Goal: Communication & Community: Answer question/provide support

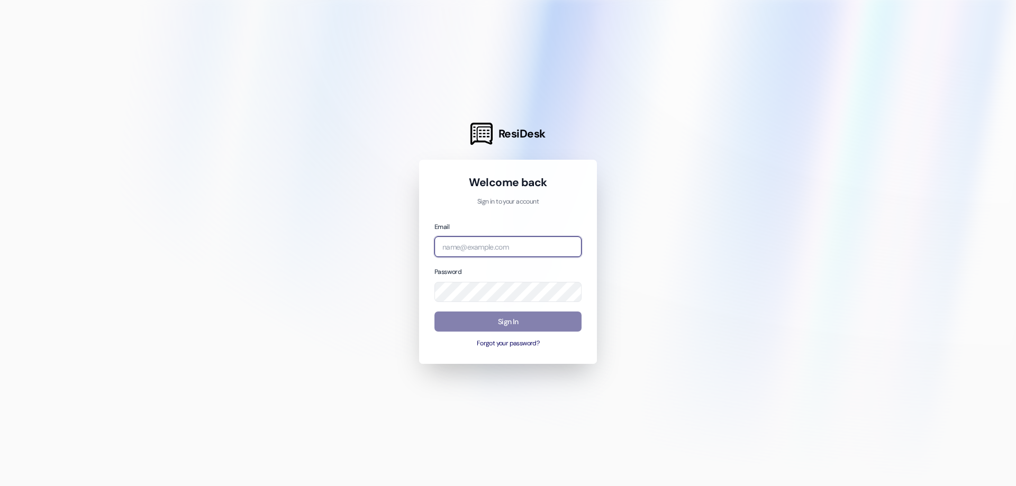
click at [477, 246] on input "email" at bounding box center [507, 247] width 147 height 21
type input "[EMAIL_ADDRESS][DOMAIN_NAME]"
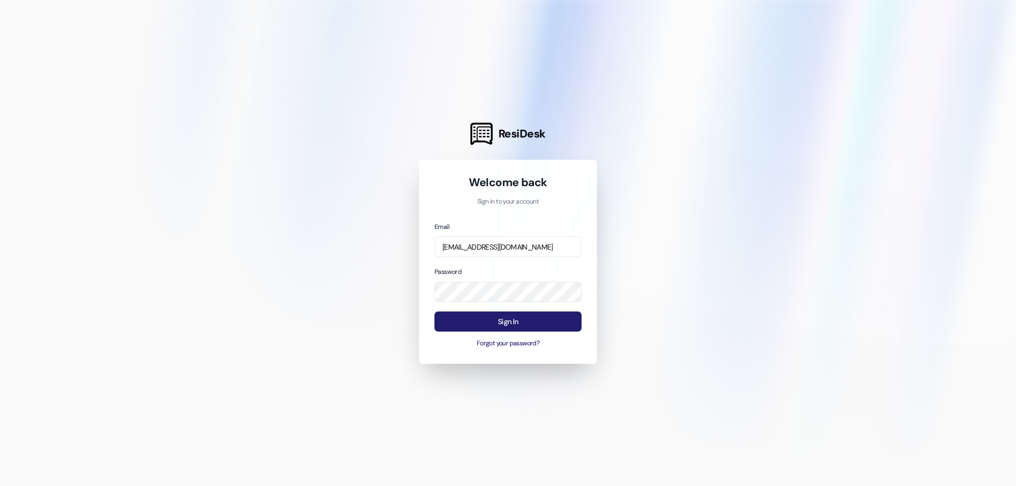
click at [490, 314] on button "Sign In" at bounding box center [507, 322] width 147 height 21
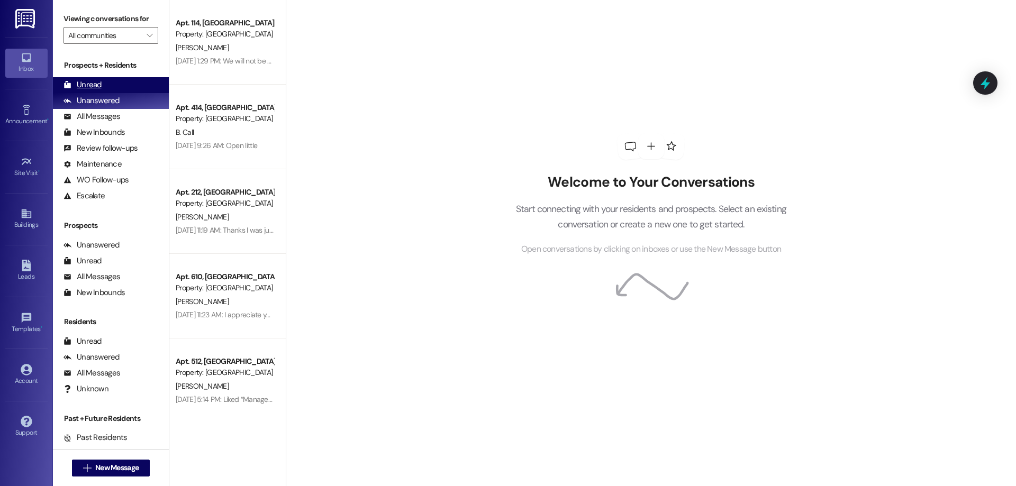
click at [117, 86] on div "Unread (0)" at bounding box center [111, 85] width 116 height 16
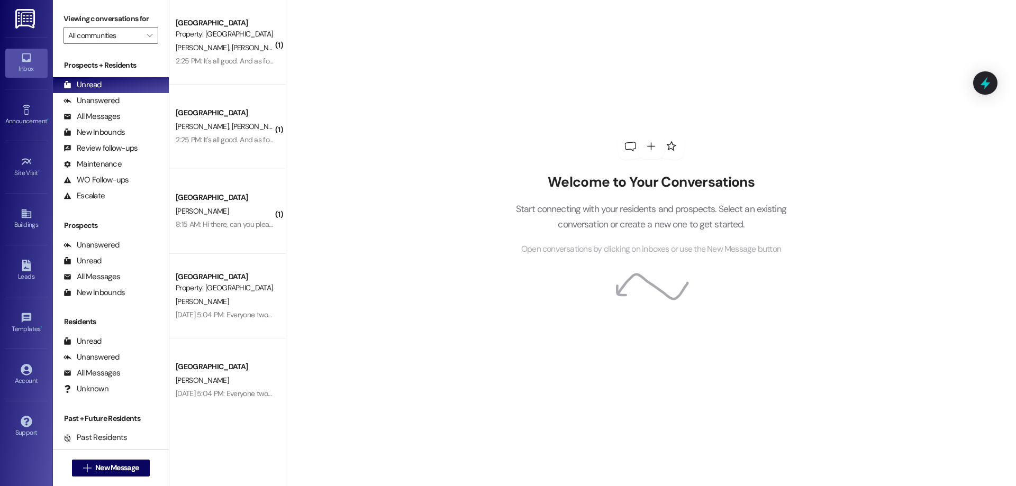
click at [214, 140] on div "2:25 PM: It's all good. And as for the message on the portal the forwarding add…" at bounding box center [354, 140] width 356 height 10
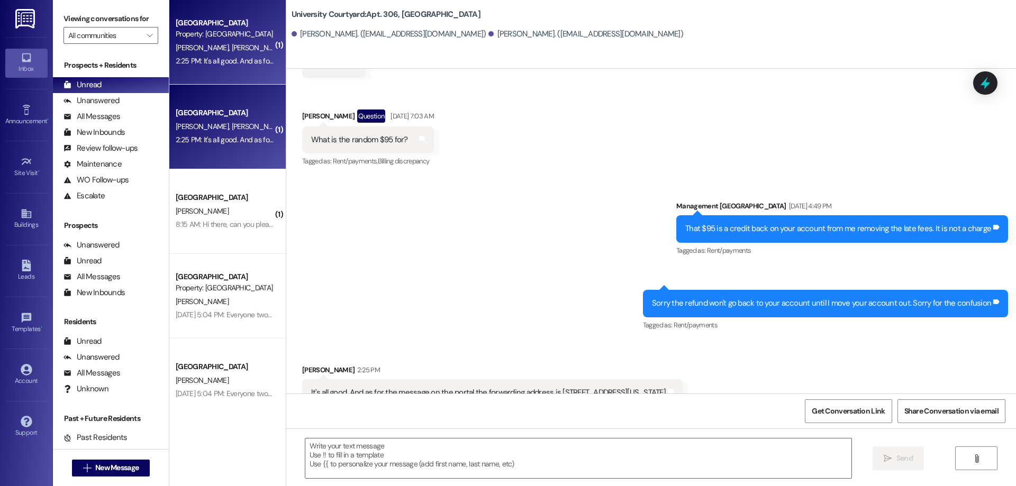
scroll to position [4919, 0]
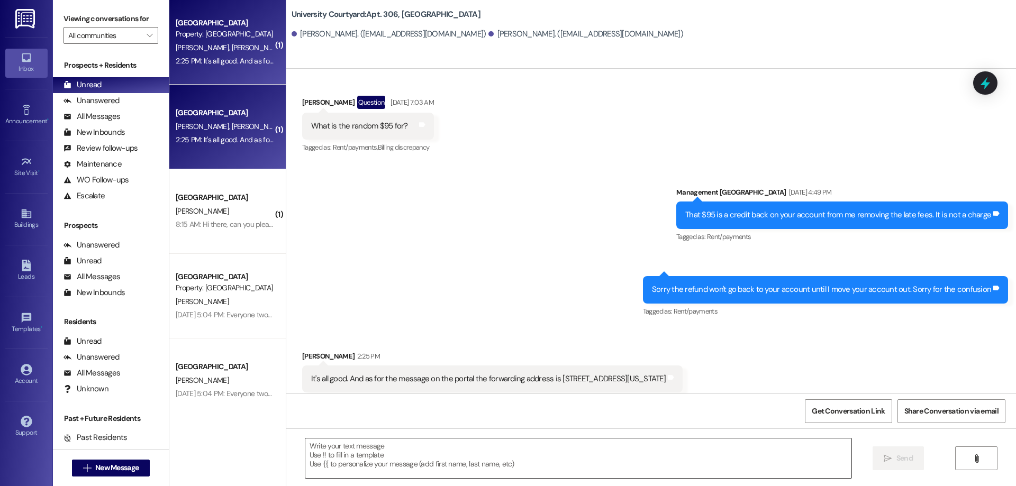
click at [504, 451] on textarea at bounding box center [578, 459] width 546 height 40
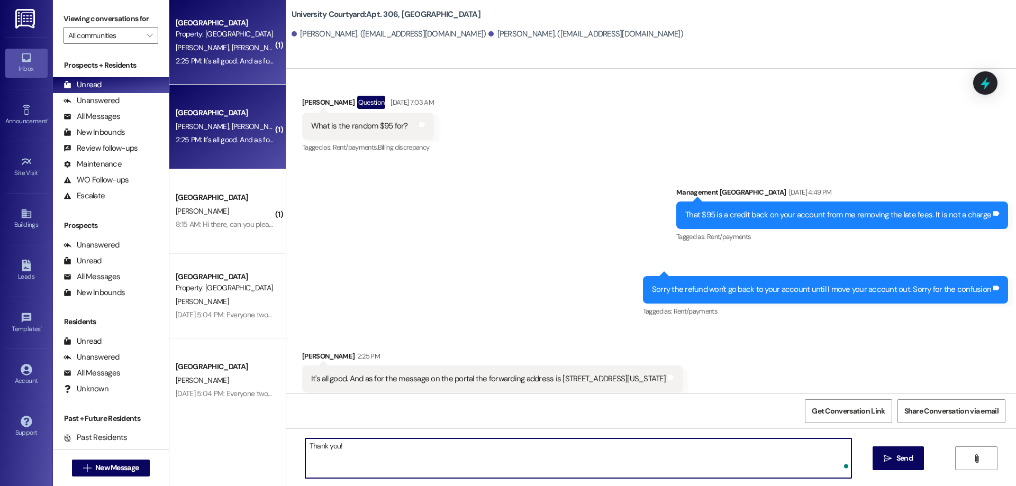
type textarea "Thank you!"
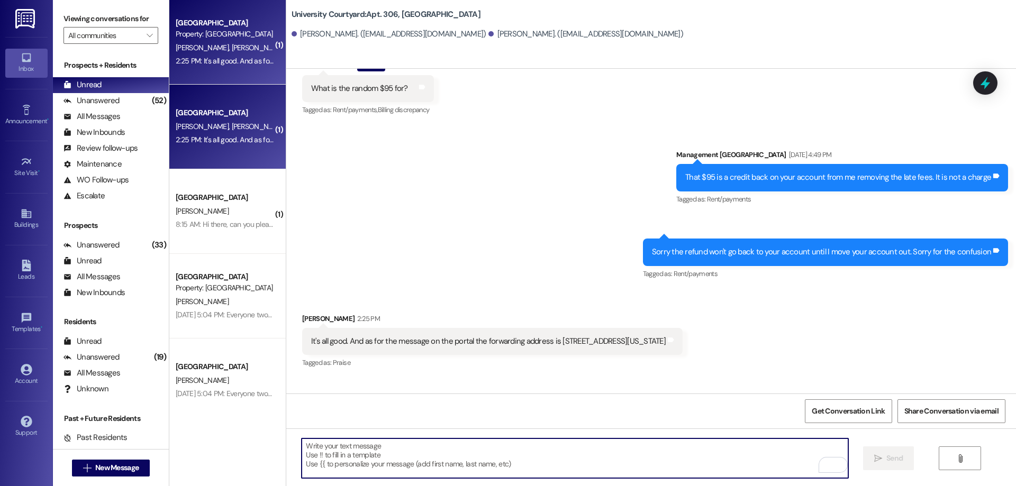
scroll to position [4993, 0]
